Goal: Transaction & Acquisition: Download file/media

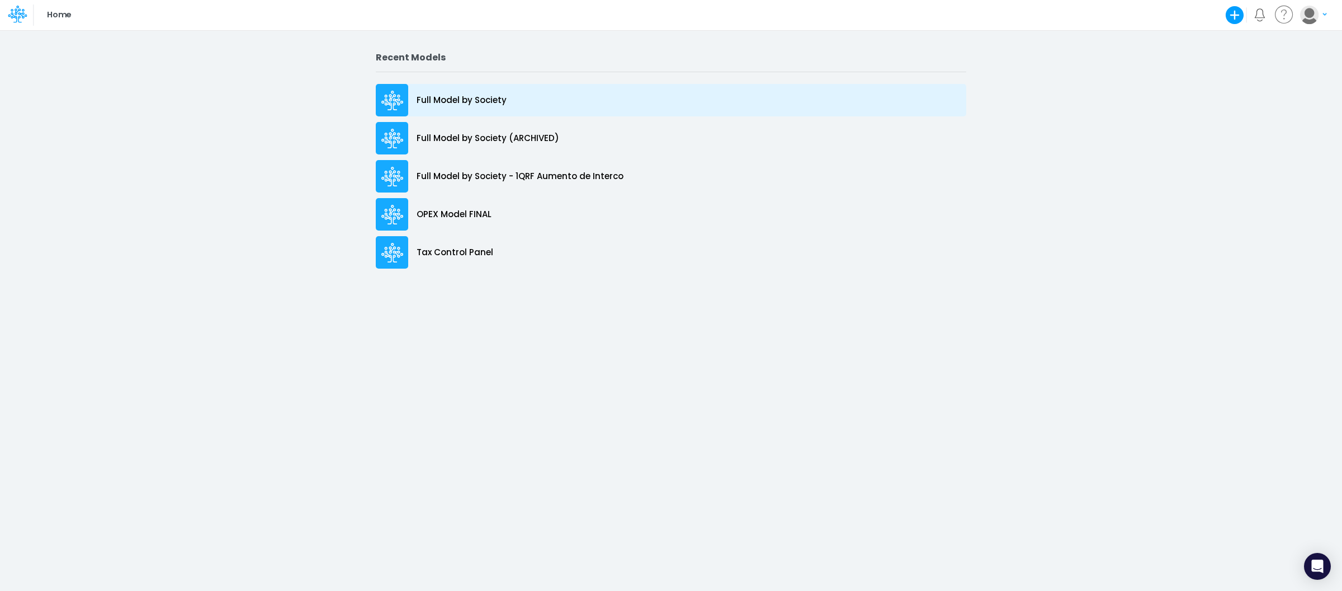
click at [516, 96] on div "Full Model by Society" at bounding box center [671, 100] width 591 height 32
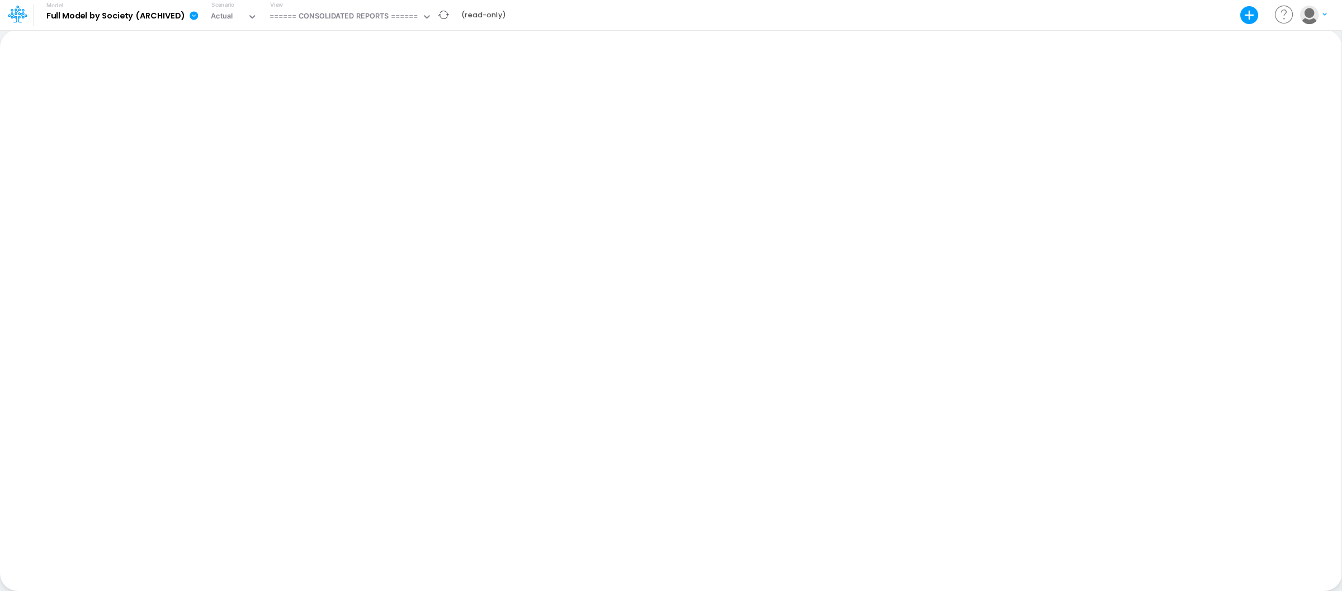
click at [189, 15] on icon at bounding box center [194, 16] width 10 height 10
click at [230, 40] on button "Export" at bounding box center [251, 45] width 120 height 18
click at [378, 50] on button "Excel" at bounding box center [371, 51] width 120 height 17
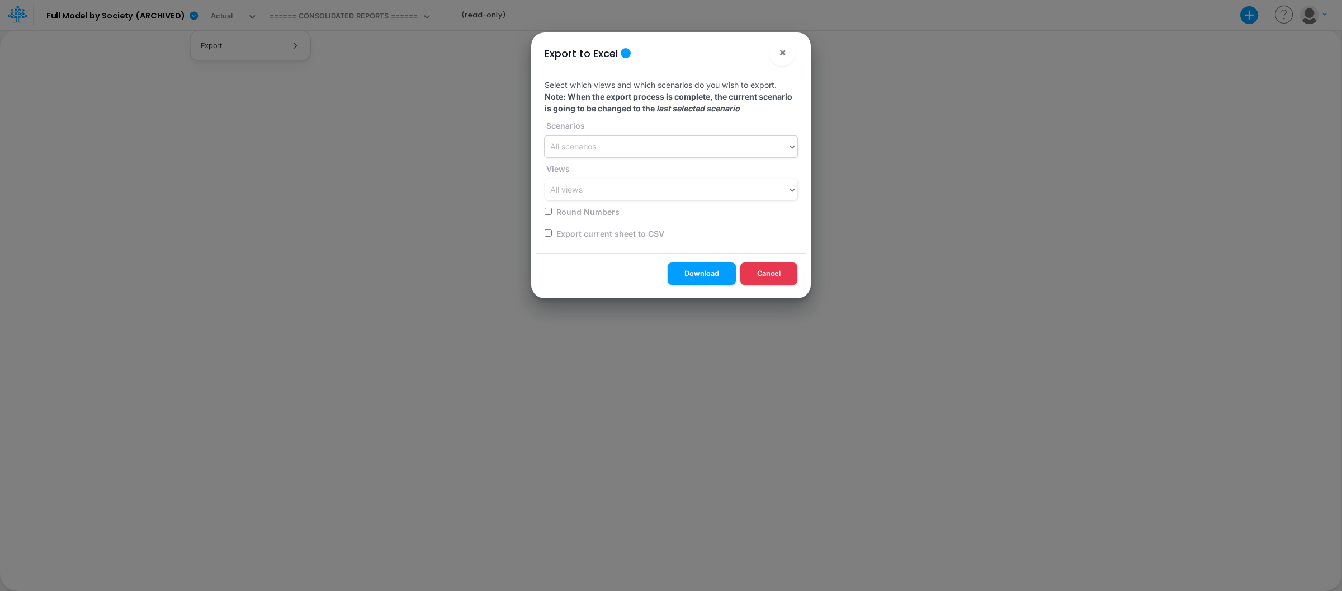
click at [603, 136] on div "All scenarios" at bounding box center [671, 146] width 253 height 21
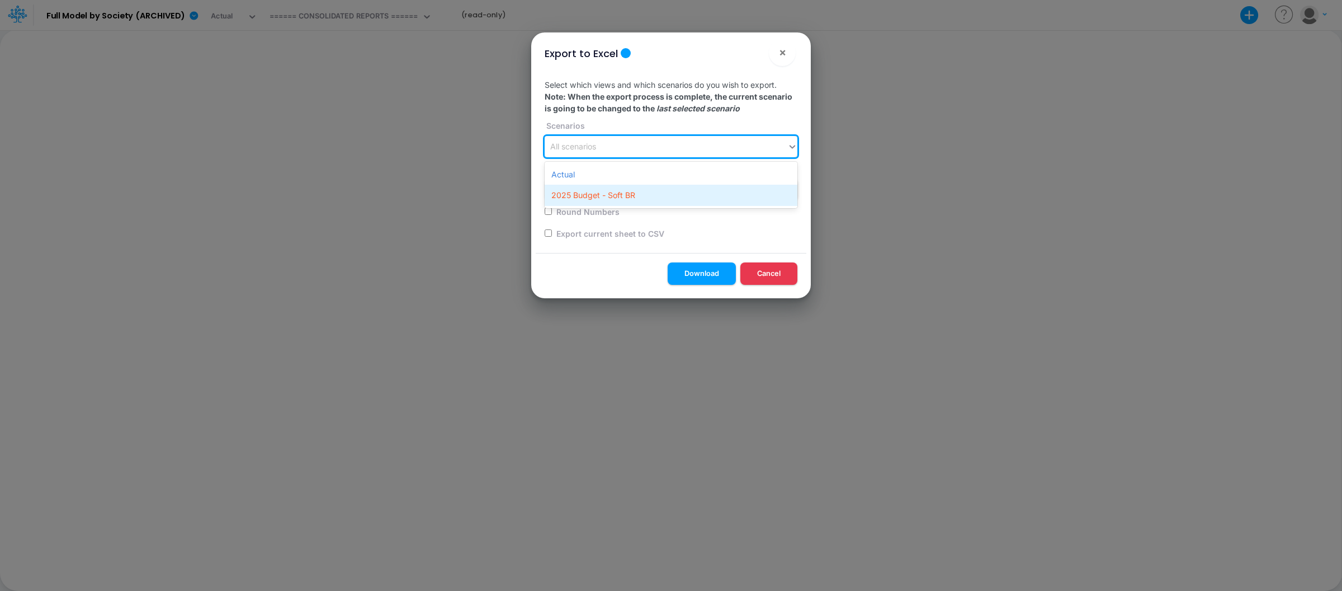
click at [598, 189] on div "2025 Budget - Soft BR" at bounding box center [671, 195] width 253 height 21
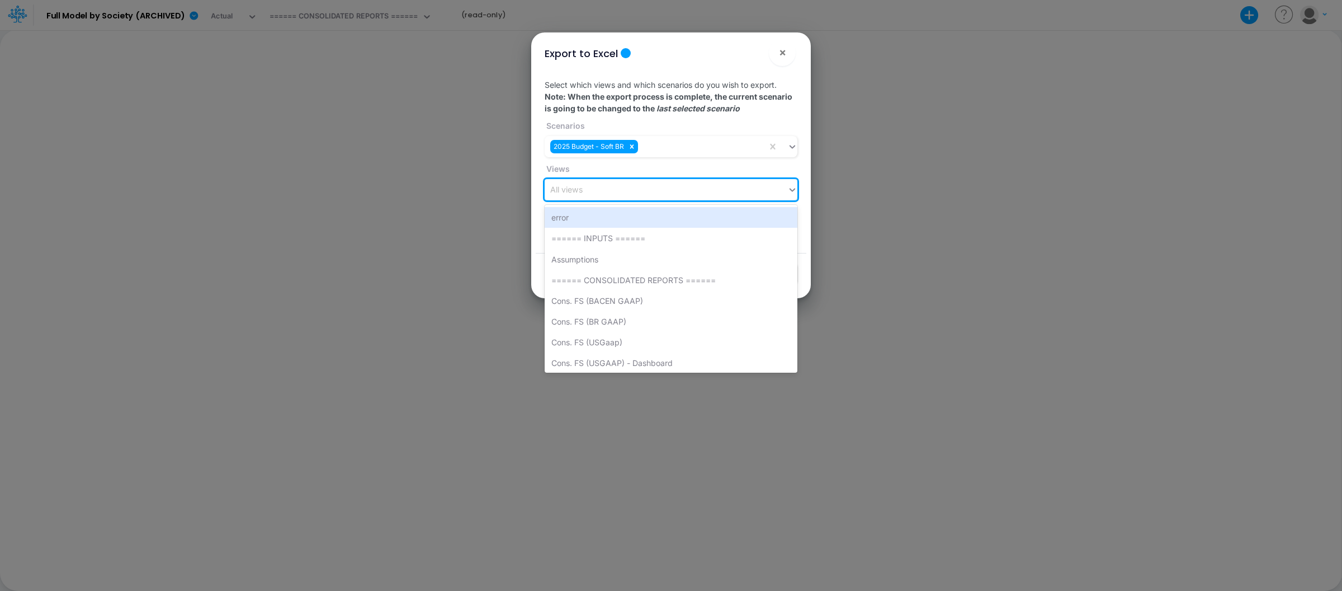
click at [608, 191] on div "All views" at bounding box center [666, 190] width 243 height 18
type input "tax"
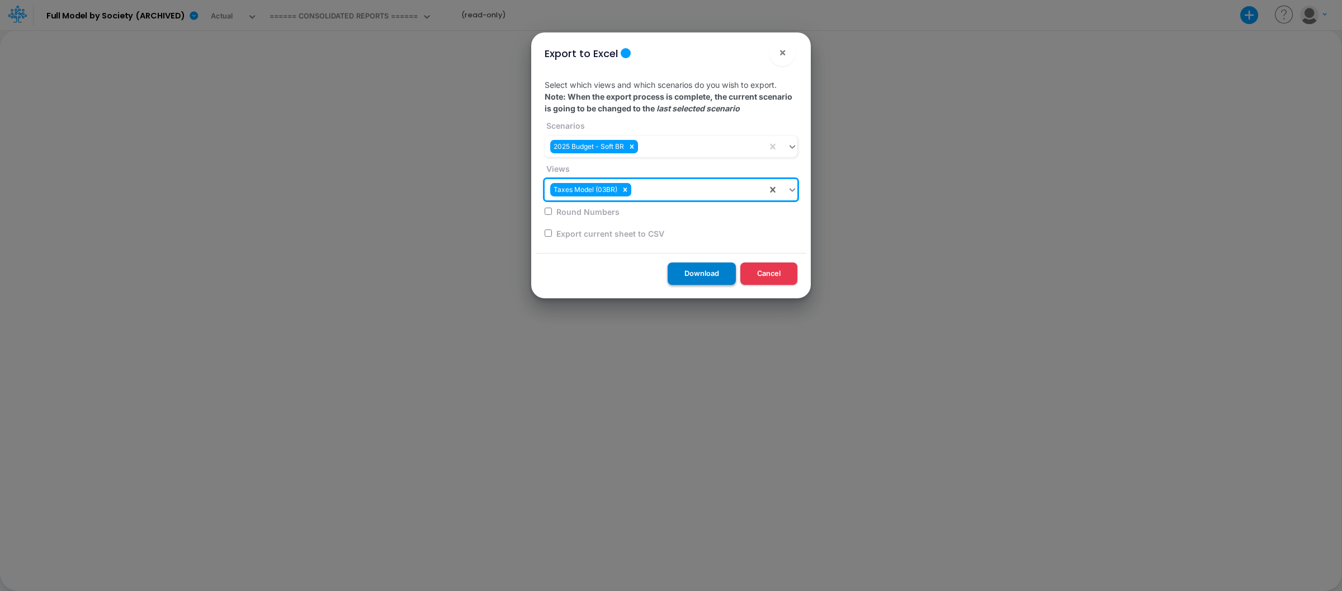
click at [705, 277] on button "Download" at bounding box center [702, 273] width 68 height 22
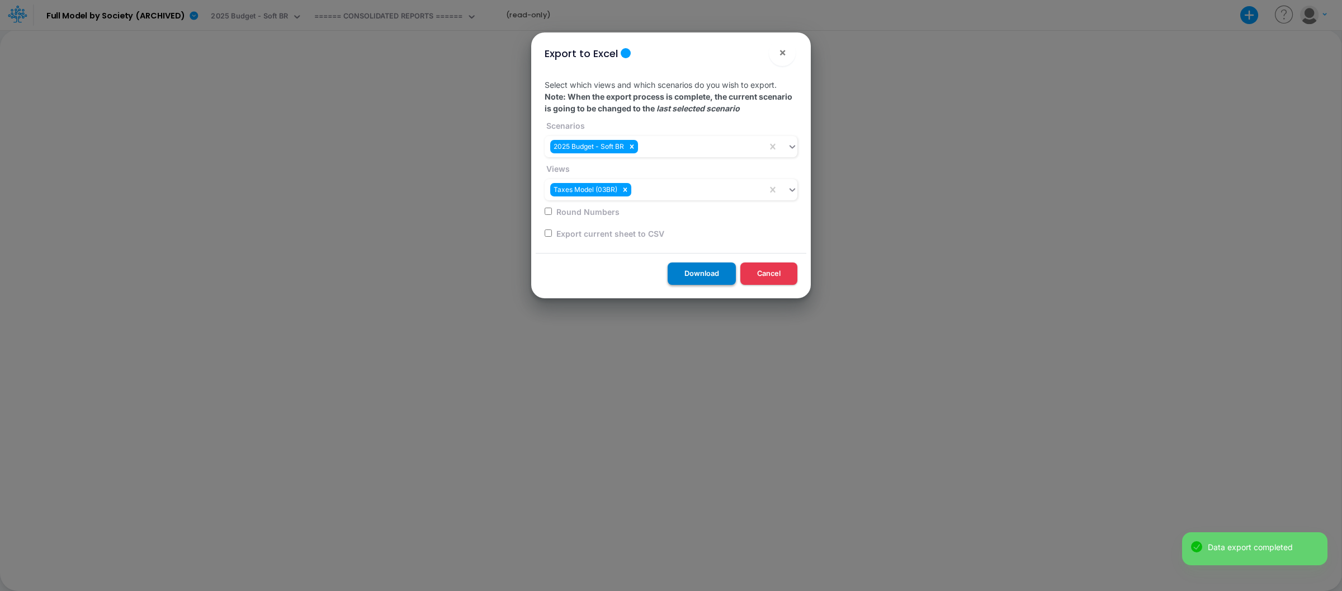
click at [715, 277] on button "Download" at bounding box center [702, 273] width 68 height 22
click at [779, 56] on span "×" at bounding box center [782, 51] width 7 height 13
